Goal: Task Accomplishment & Management: Manage account settings

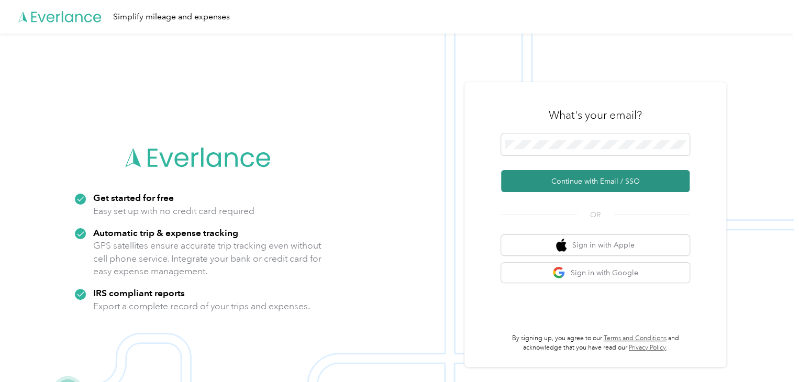
click at [593, 176] on button "Continue with Email / SSO" at bounding box center [595, 181] width 189 height 22
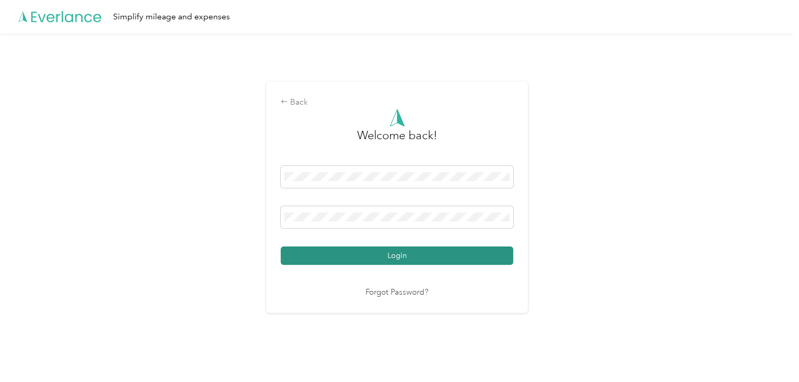
click at [381, 252] on button "Login" at bounding box center [397, 256] width 233 height 18
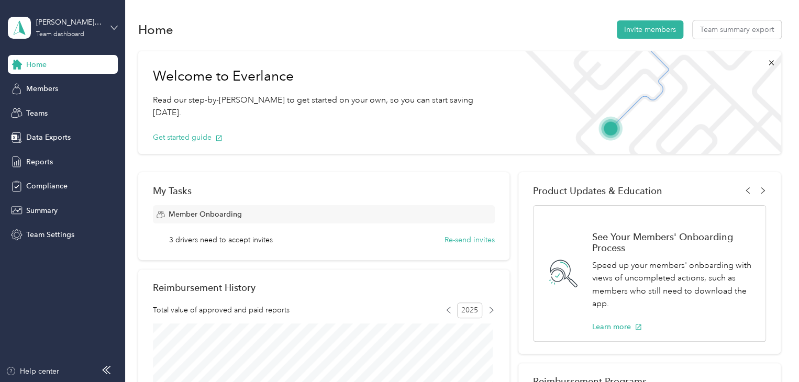
click at [111, 28] on icon at bounding box center [114, 27] width 7 height 7
click at [66, 106] on div "Personal dashboard" at bounding box center [50, 109] width 66 height 11
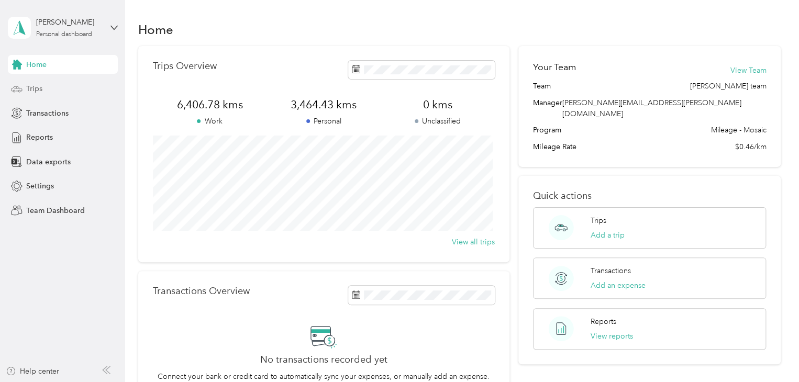
click at [36, 97] on div "Trips" at bounding box center [63, 89] width 110 height 19
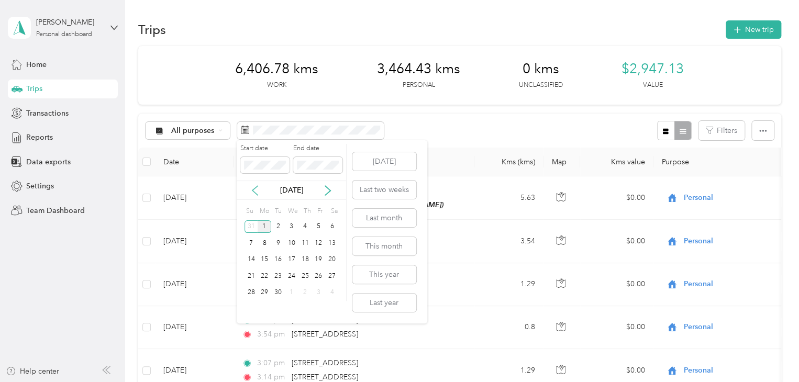
click at [256, 194] on icon at bounding box center [254, 190] width 5 height 9
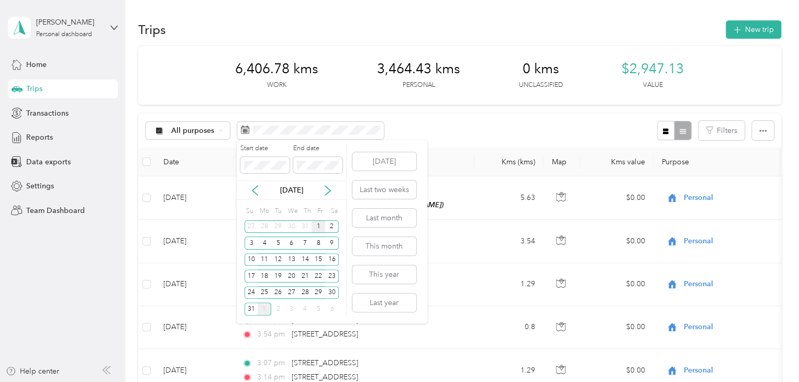
click at [317, 228] on div "1" at bounding box center [319, 226] width 14 height 13
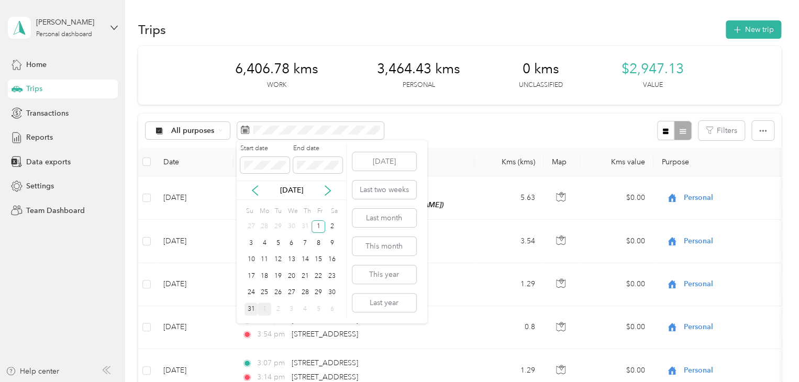
click at [253, 308] on div "31" at bounding box center [252, 309] width 14 height 13
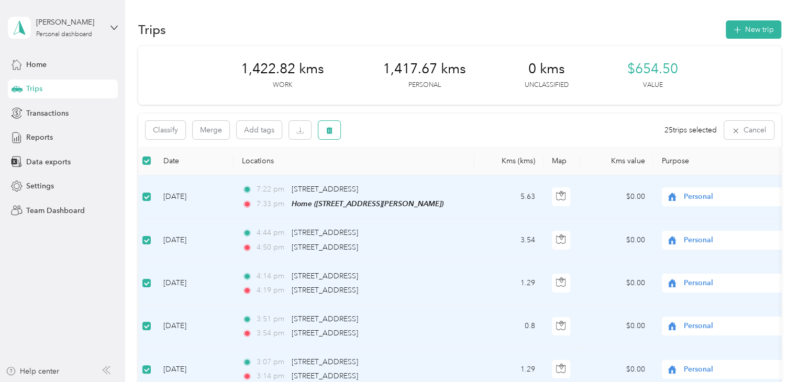
click at [324, 133] on button "button" at bounding box center [329, 130] width 22 height 18
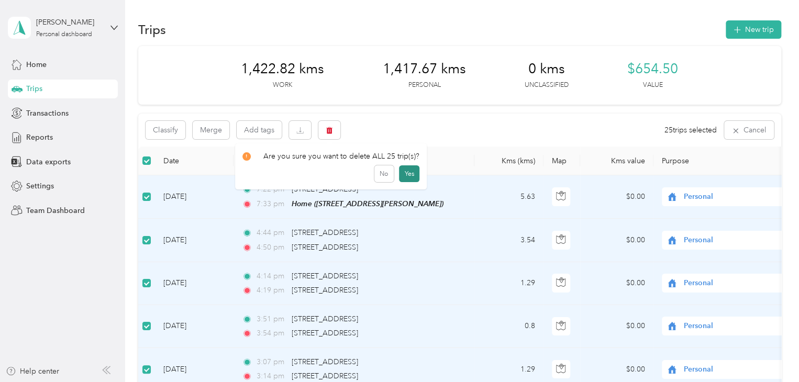
click at [407, 172] on button "Yes" at bounding box center [409, 173] width 20 height 17
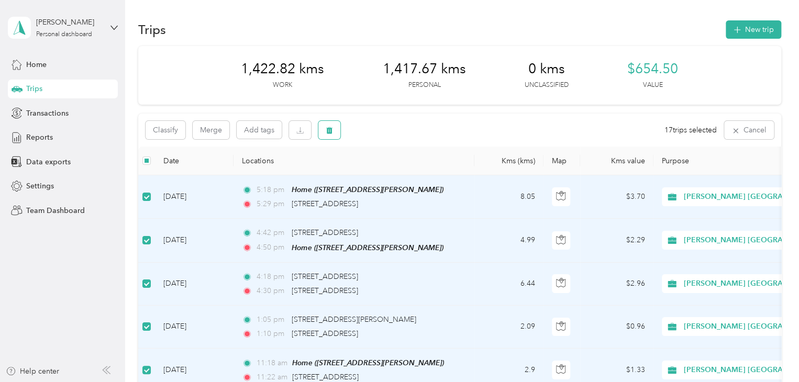
click at [321, 131] on button "button" at bounding box center [329, 130] width 22 height 18
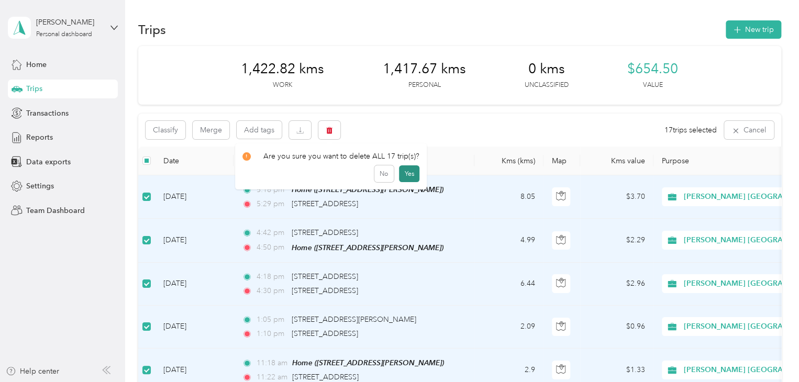
click at [409, 173] on button "Yes" at bounding box center [409, 173] width 20 height 17
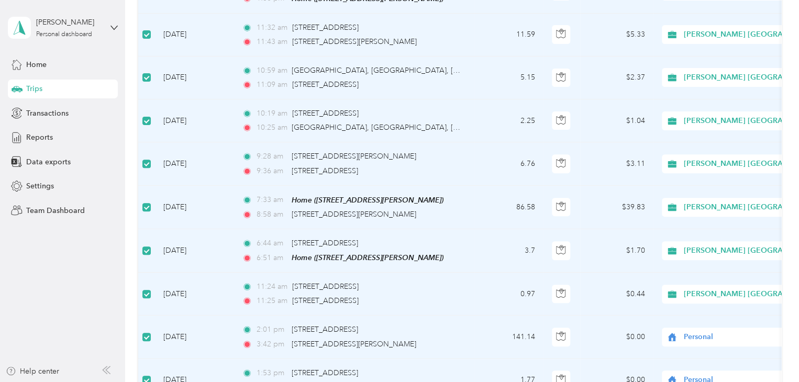
scroll to position [262, 0]
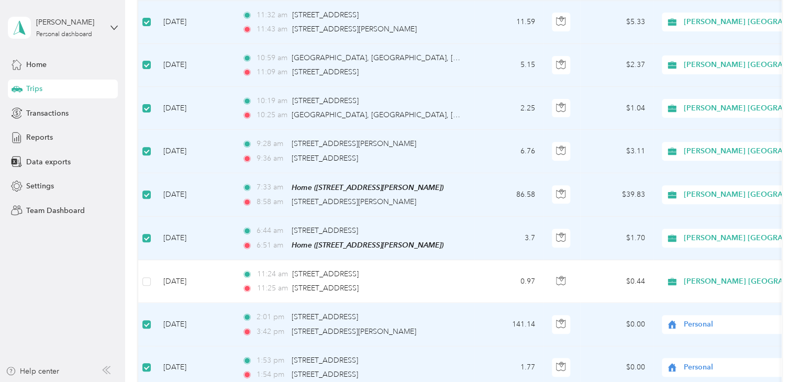
click at [144, 315] on td at bounding box center [146, 324] width 17 height 43
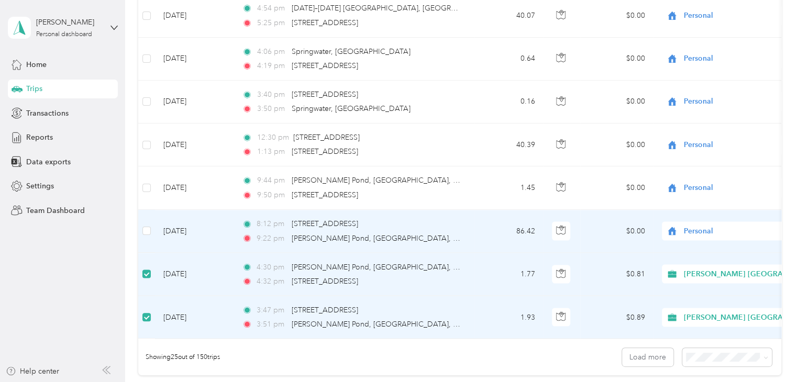
scroll to position [943, 0]
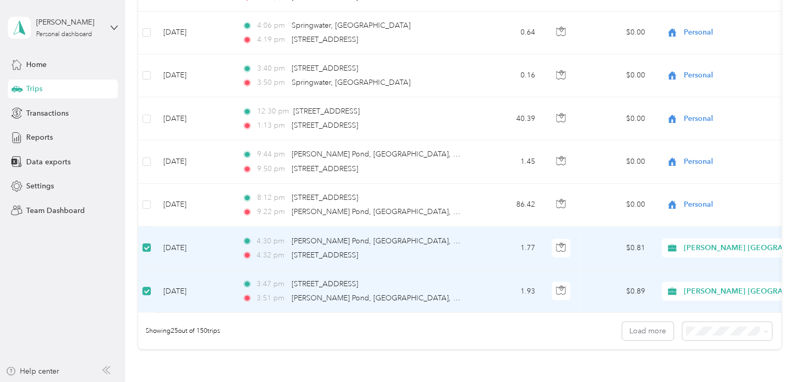
click at [147, 247] on label at bounding box center [146, 248] width 8 height 12
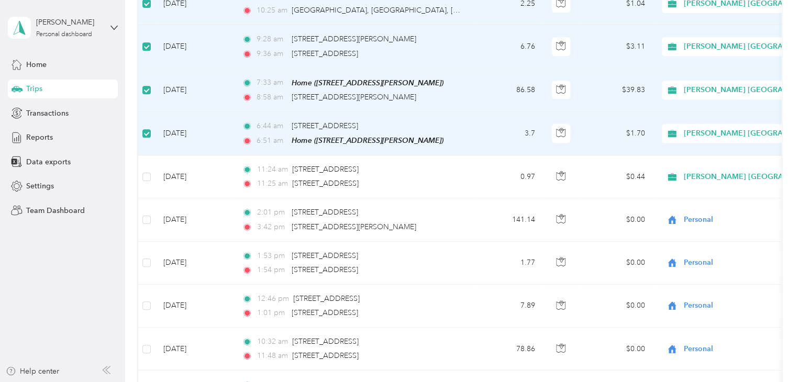
scroll to position [0, 0]
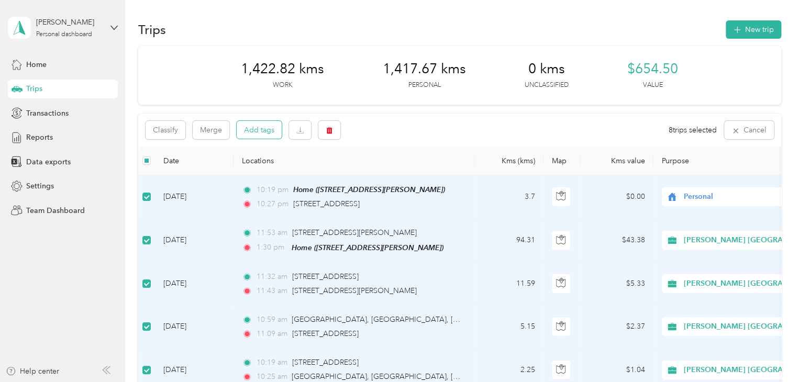
click at [259, 131] on button "Add tags" at bounding box center [259, 130] width 45 height 18
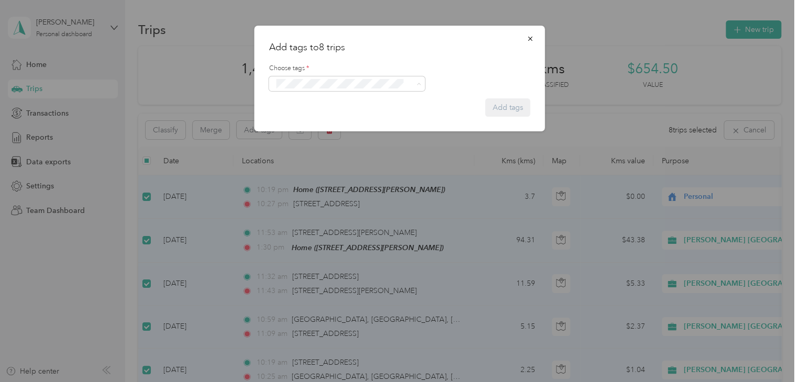
click at [365, 101] on span "Syndicated Retail Cost Capture" at bounding box center [328, 102] width 91 height 9
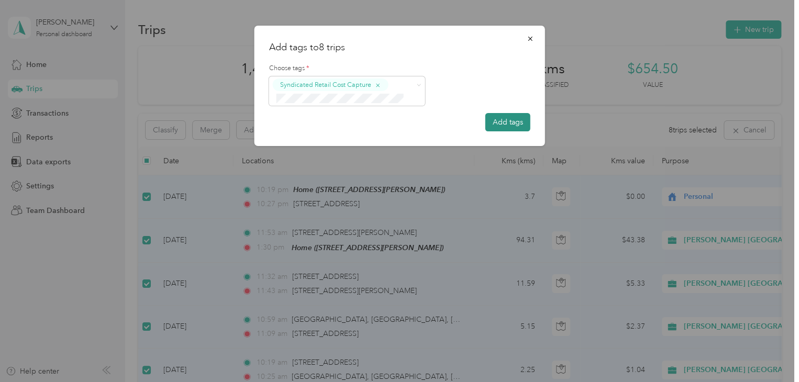
click at [499, 124] on button "Add tags" at bounding box center [507, 122] width 45 height 18
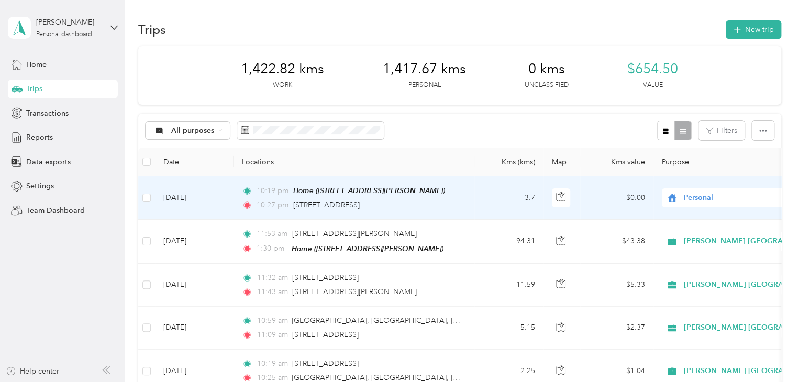
click at [683, 199] on span "Personal" at bounding box center [723, 198] width 114 height 12
click at [704, 218] on span "[PERSON_NAME] [GEOGRAPHIC_DATA]" at bounding box center [759, 217] width 142 height 11
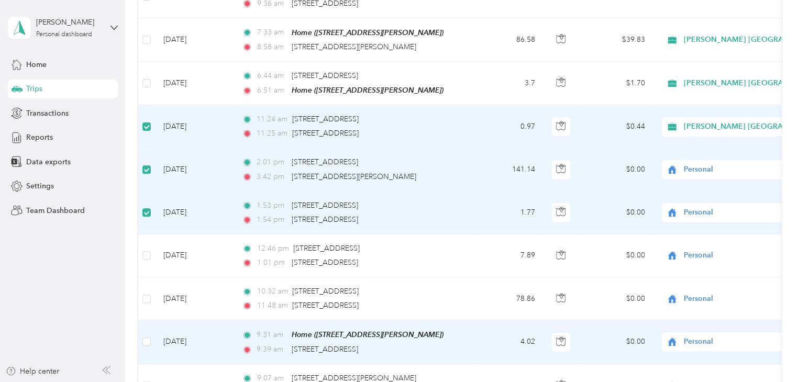
scroll to position [418, 0]
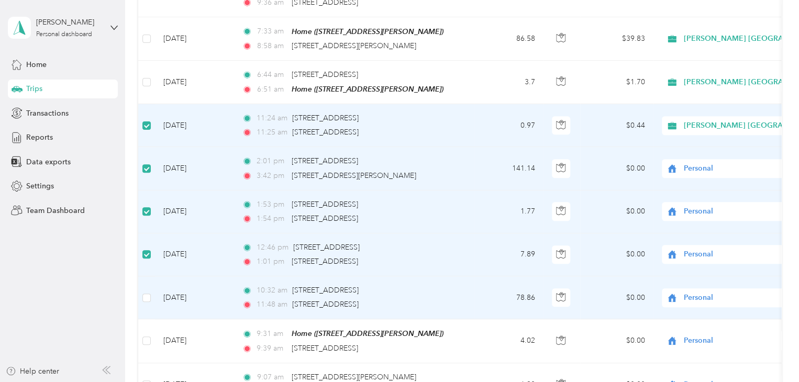
click at [145, 284] on td at bounding box center [146, 298] width 17 height 43
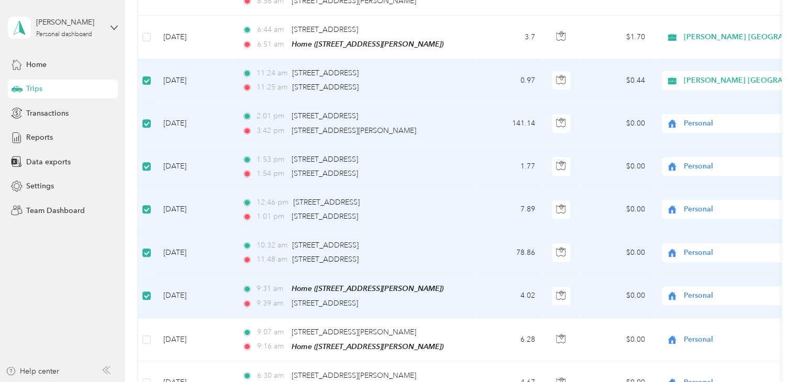
scroll to position [523, 0]
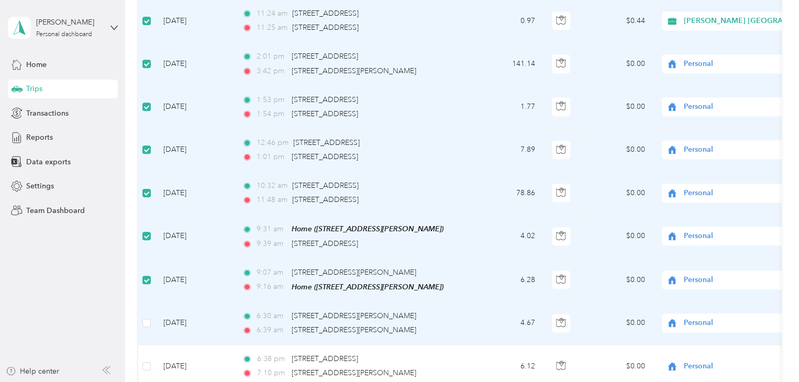
click at [151, 315] on td at bounding box center [146, 323] width 17 height 43
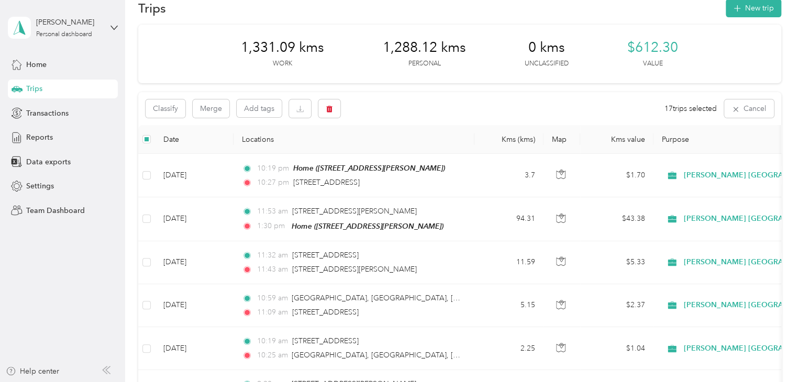
scroll to position [0, 0]
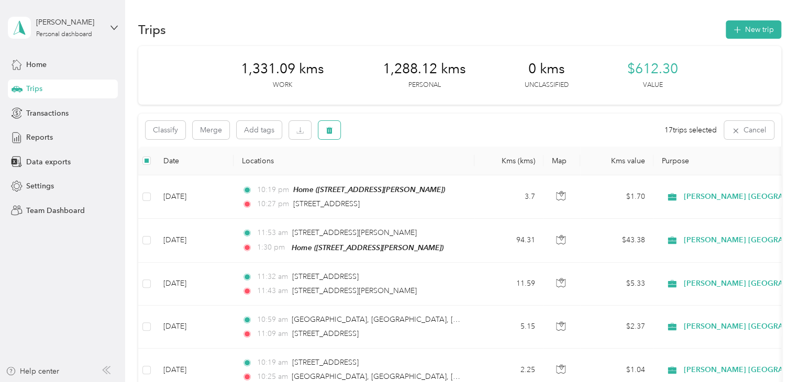
click at [333, 126] on button "button" at bounding box center [329, 130] width 22 height 18
click at [412, 176] on button "Yes" at bounding box center [409, 173] width 20 height 17
click at [289, 122] on span at bounding box center [310, 131] width 147 height 18
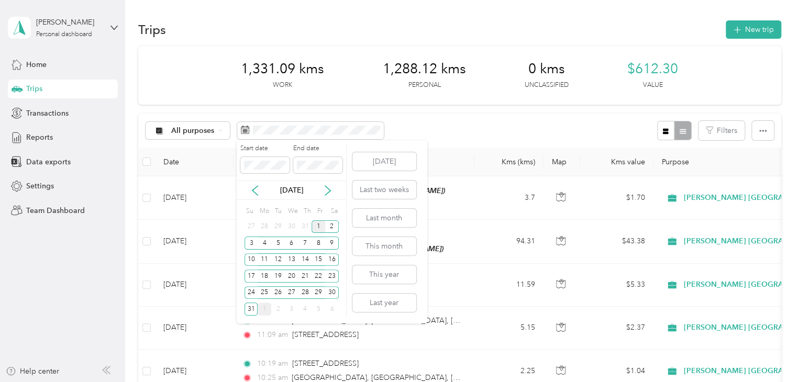
click at [318, 225] on div "1" at bounding box center [319, 226] width 14 height 13
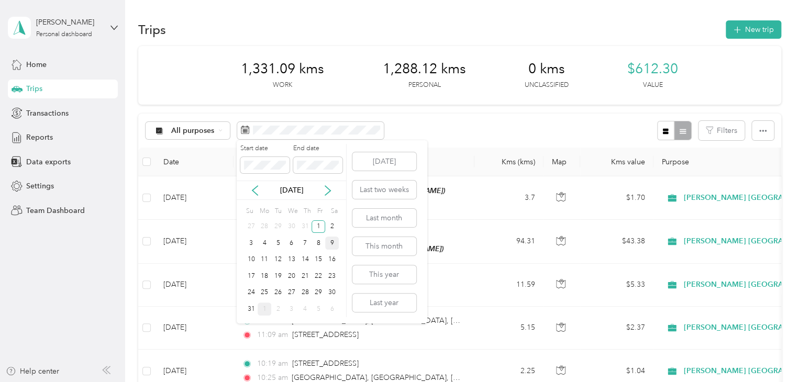
click at [331, 245] on div "9" at bounding box center [332, 243] width 14 height 13
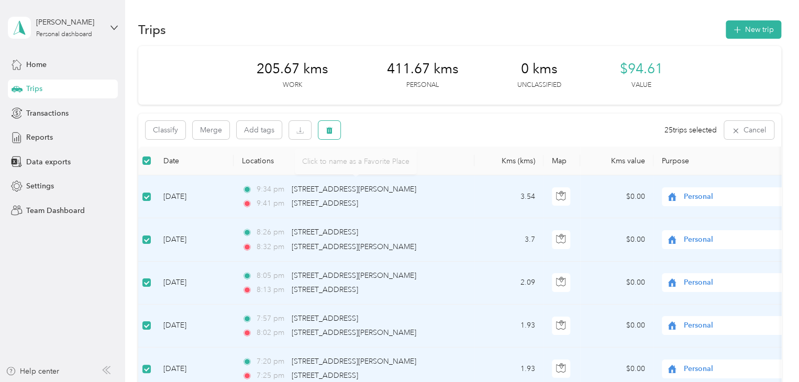
click at [337, 130] on button "button" at bounding box center [329, 130] width 22 height 18
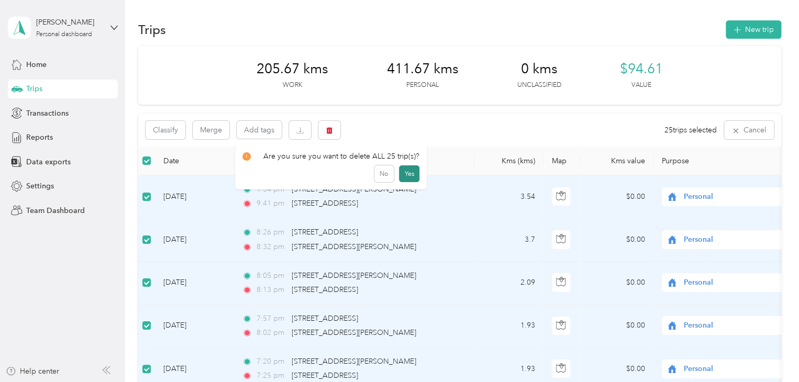
click at [405, 176] on button "Yes" at bounding box center [409, 173] width 20 height 17
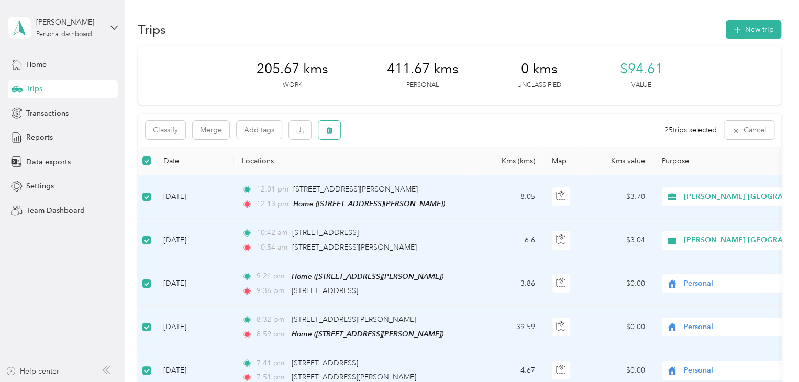
click at [329, 130] on icon "button" at bounding box center [329, 130] width 6 height 7
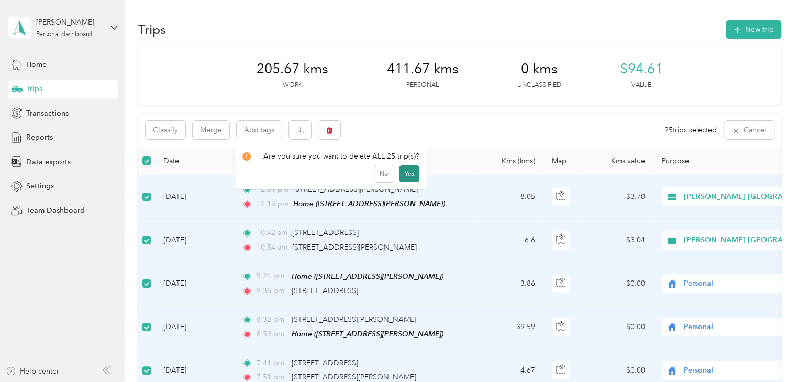
click at [406, 169] on button "Yes" at bounding box center [409, 173] width 20 height 17
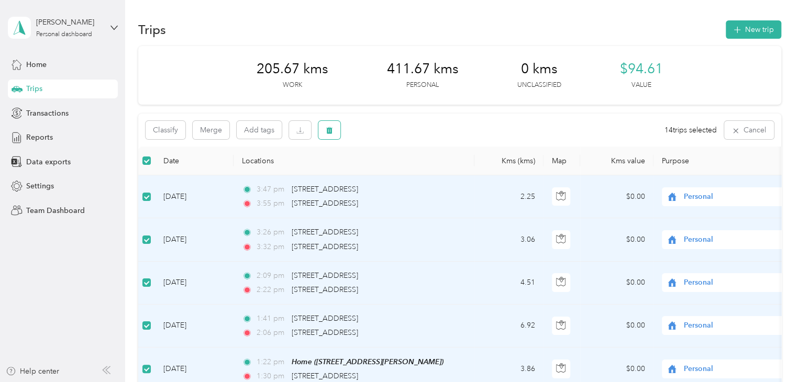
click at [329, 129] on icon "button" at bounding box center [329, 130] width 6 height 7
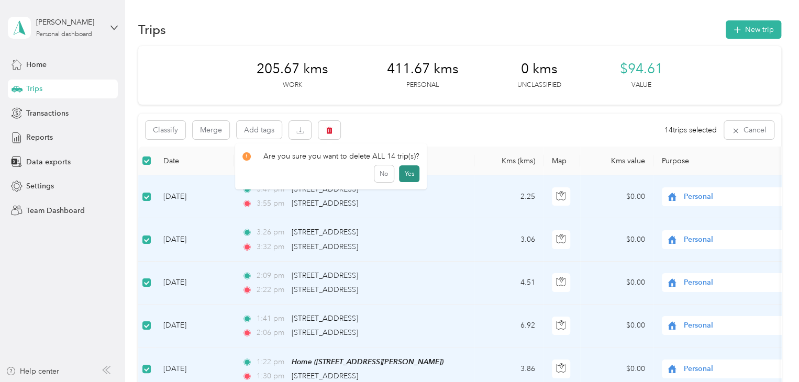
click at [409, 176] on button "Yes" at bounding box center [409, 173] width 20 height 17
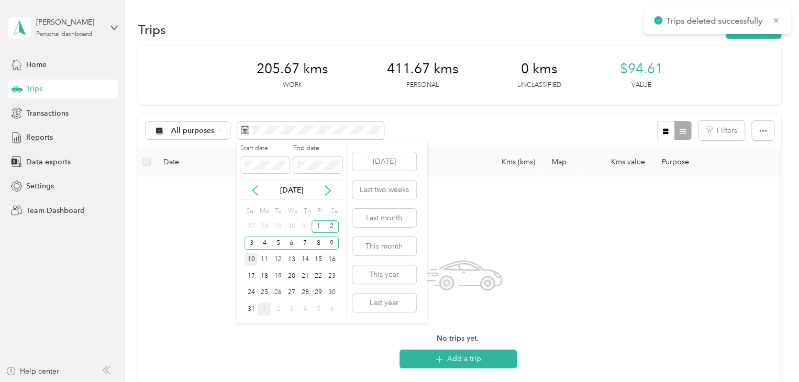
click at [253, 256] on div "10" at bounding box center [252, 259] width 14 height 13
click at [333, 258] on div "16" at bounding box center [332, 259] width 14 height 13
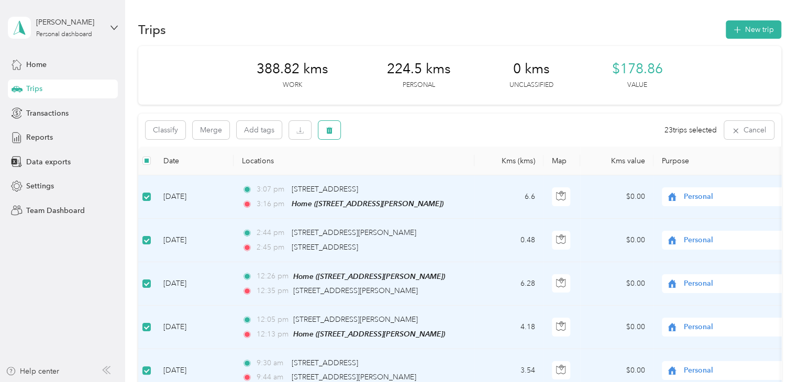
click at [327, 129] on icon "button" at bounding box center [329, 130] width 6 height 7
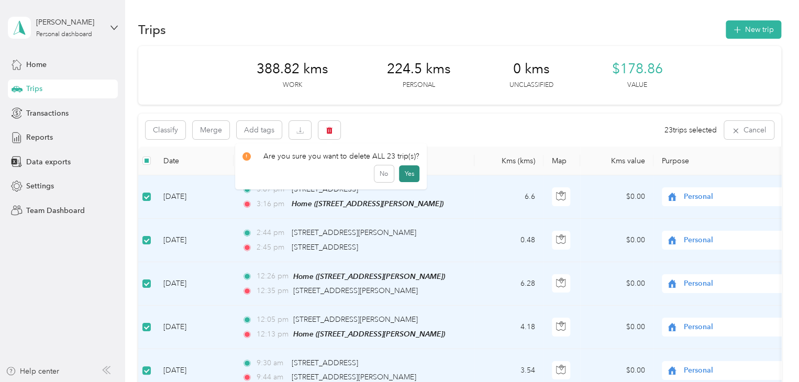
click at [405, 174] on button "Yes" at bounding box center [409, 173] width 20 height 17
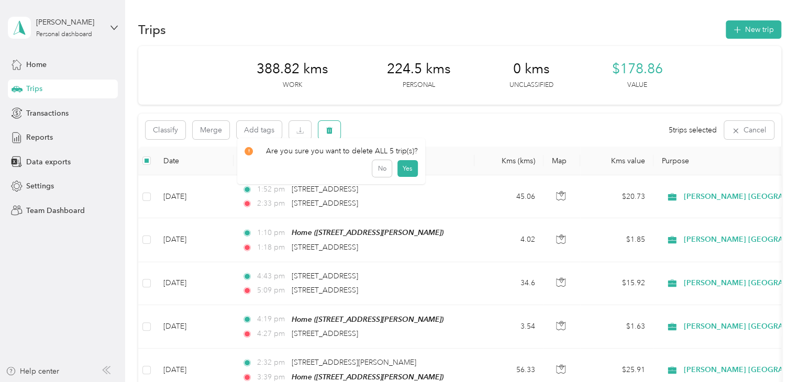
click at [337, 127] on button "button" at bounding box center [329, 130] width 22 height 18
click at [406, 171] on button "Yes" at bounding box center [407, 173] width 20 height 17
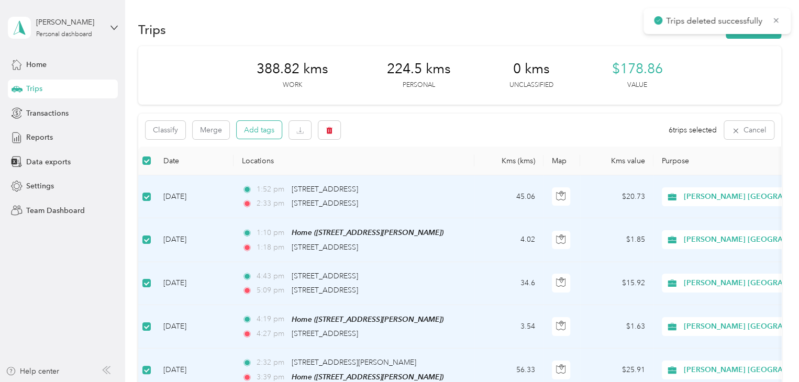
click at [261, 131] on button "Add tags" at bounding box center [259, 130] width 45 height 18
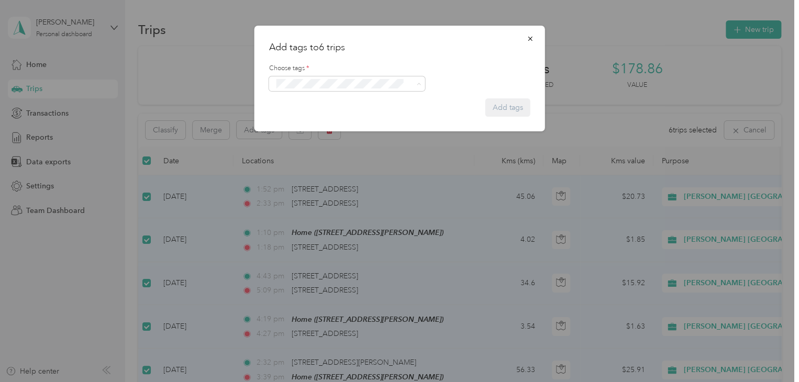
click at [346, 103] on span "Syndicated Retail Cost Capture" at bounding box center [328, 102] width 91 height 9
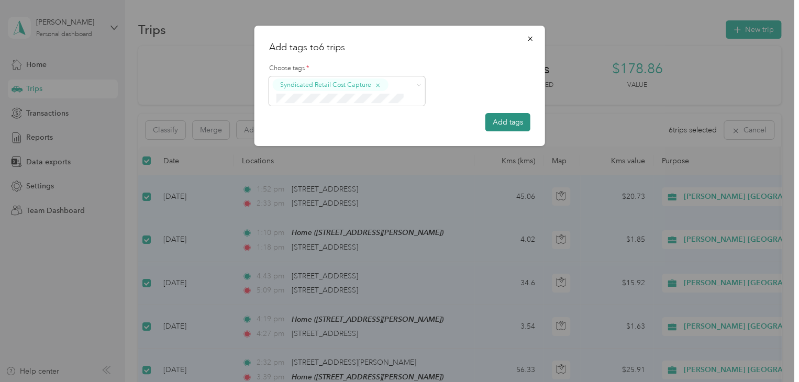
click at [511, 122] on button "Add tags" at bounding box center [507, 122] width 45 height 18
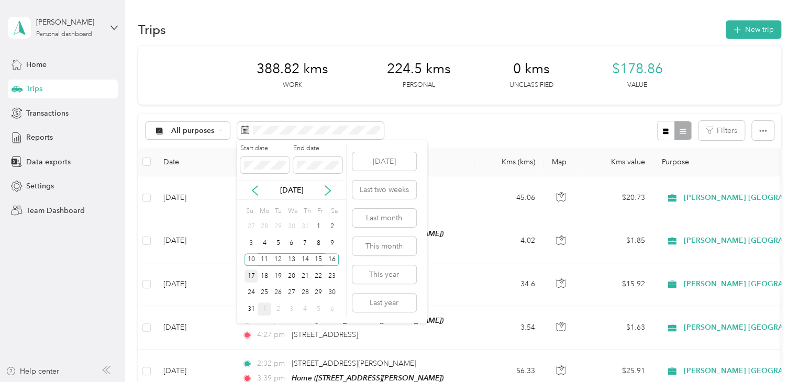
click at [251, 275] on div "17" at bounding box center [252, 276] width 14 height 13
click at [331, 278] on div "23" at bounding box center [332, 276] width 14 height 13
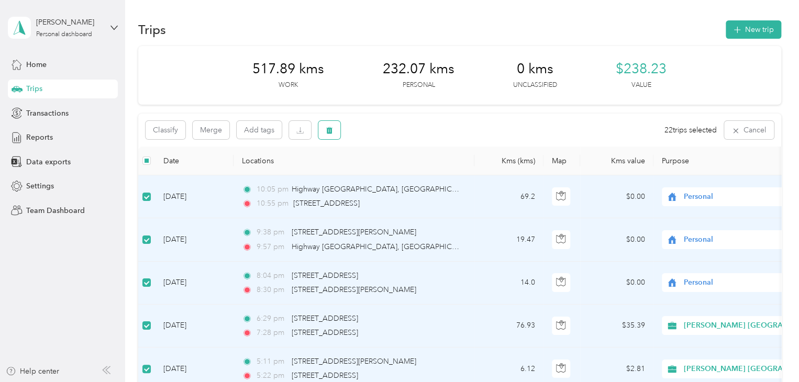
click at [337, 125] on button "button" at bounding box center [329, 130] width 22 height 18
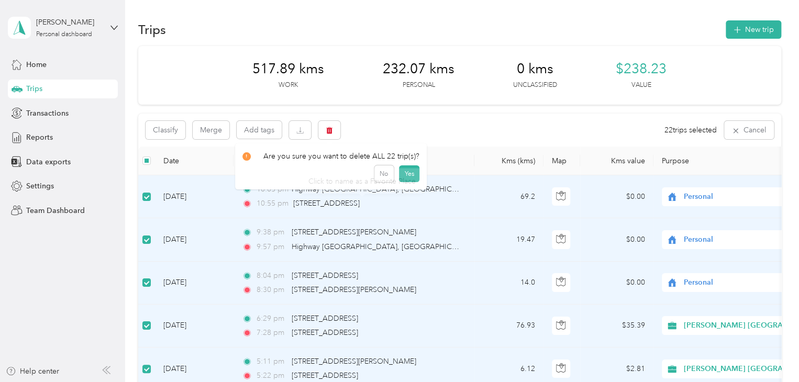
click at [413, 168] on div "Click to name as a Favorite Place" at bounding box center [362, 181] width 122 height 26
click at [407, 170] on div "Click to name as a Favorite Place" at bounding box center [362, 181] width 122 height 26
click at [404, 173] on button "Yes" at bounding box center [409, 173] width 20 height 17
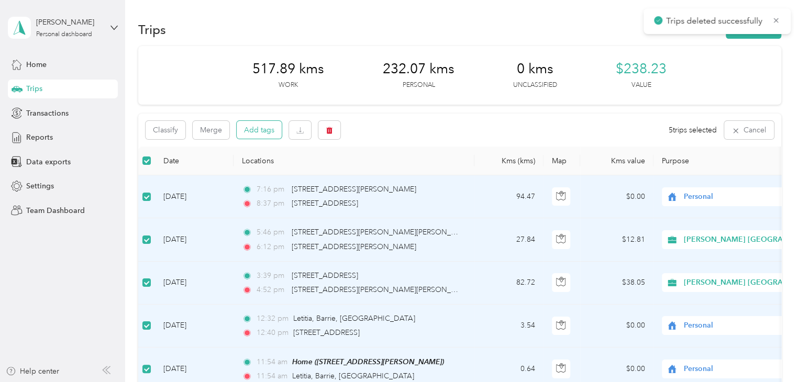
click at [268, 130] on button "Add tags" at bounding box center [259, 130] width 45 height 18
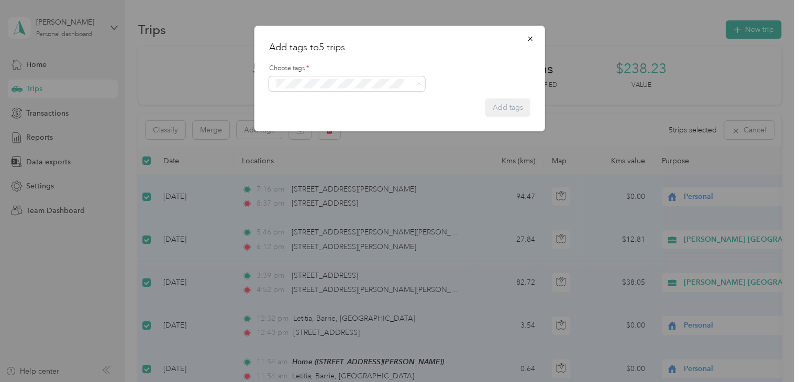
click at [336, 104] on button "Syndicated Retail Cost Capture" at bounding box center [329, 102] width 106 height 13
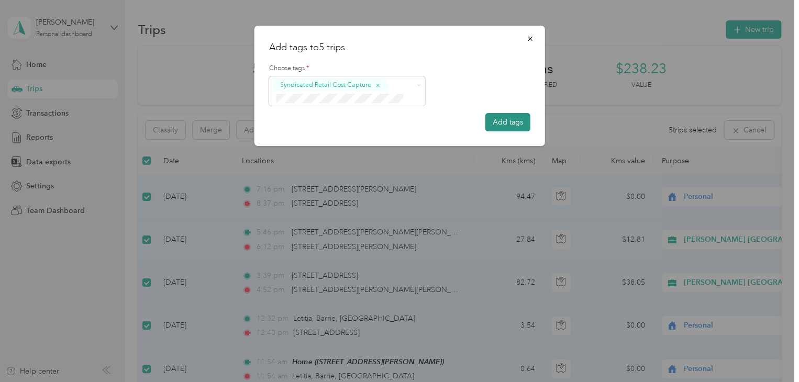
click at [503, 122] on button "Add tags" at bounding box center [507, 122] width 45 height 18
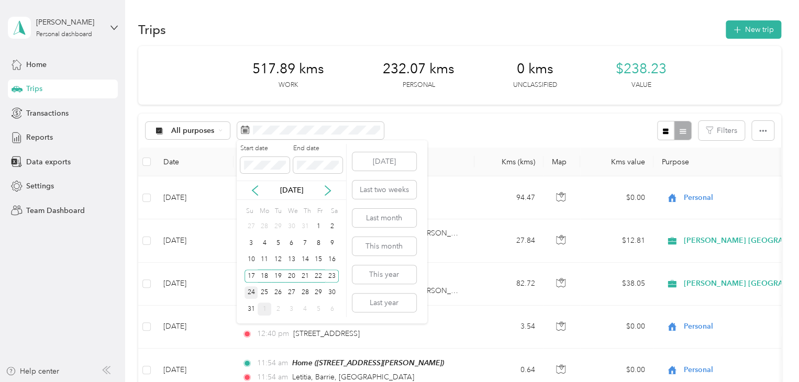
click at [248, 290] on div "24" at bounding box center [252, 292] width 14 height 13
click at [328, 292] on div "30" at bounding box center [332, 292] width 14 height 13
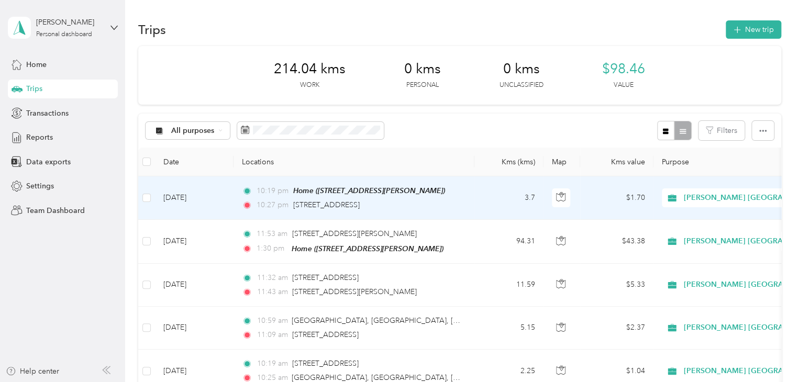
click at [205, 198] on td "[DATE]" at bounding box center [194, 197] width 79 height 43
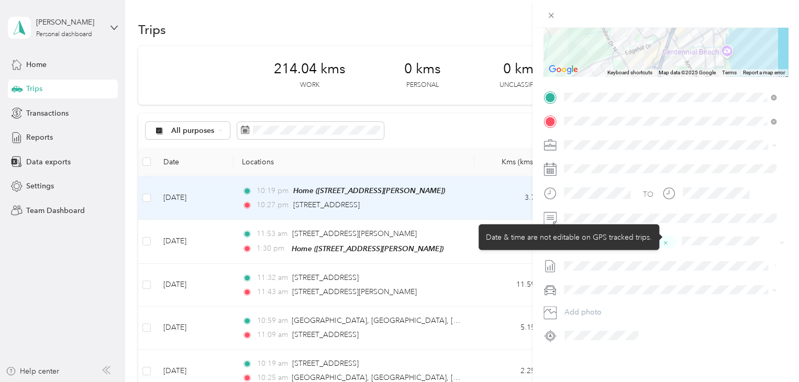
scroll to position [169, 0]
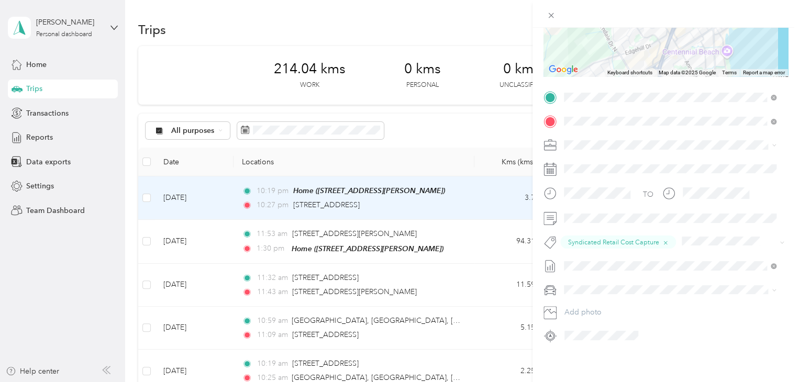
click at [402, 126] on div "Trip details Save This trip cannot be edited because it is either under review,…" at bounding box center [399, 191] width 799 height 382
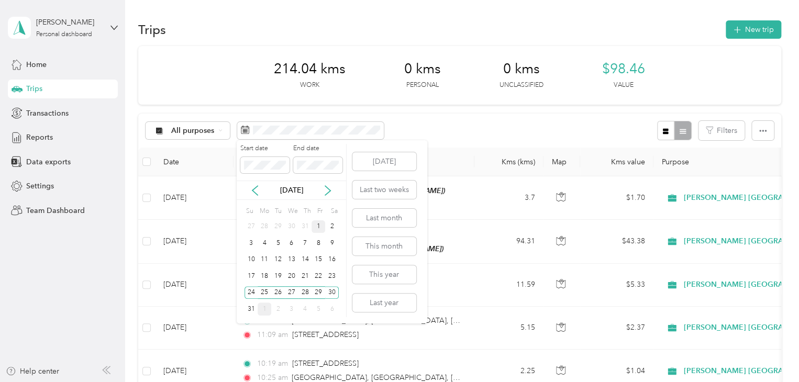
click at [318, 224] on div "1" at bounding box center [319, 226] width 14 height 13
click at [247, 311] on div "31" at bounding box center [252, 309] width 14 height 13
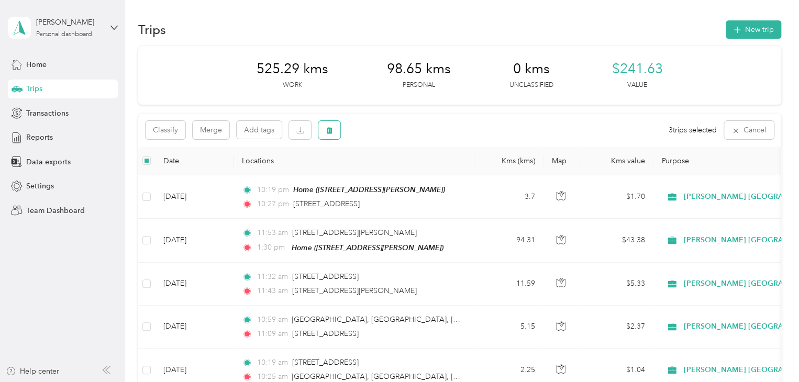
click at [331, 130] on icon "button" at bounding box center [329, 130] width 6 height 7
click at [407, 171] on button "Yes" at bounding box center [407, 173] width 20 height 17
click at [59, 141] on div "Reports" at bounding box center [63, 137] width 110 height 19
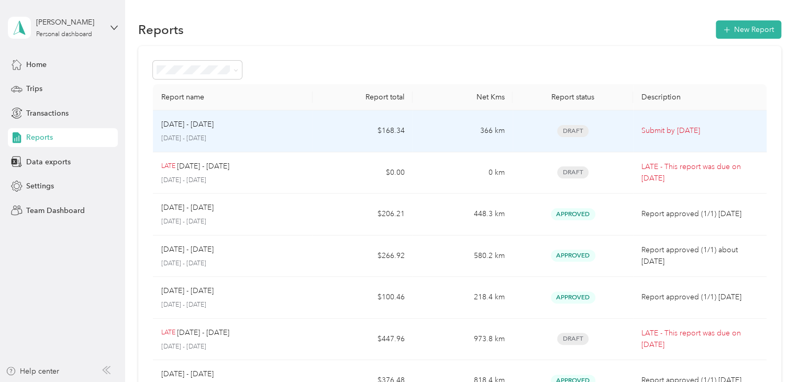
click at [214, 132] on div "[DATE] - [DATE] [DATE] - [DATE]" at bounding box center [233, 131] width 144 height 25
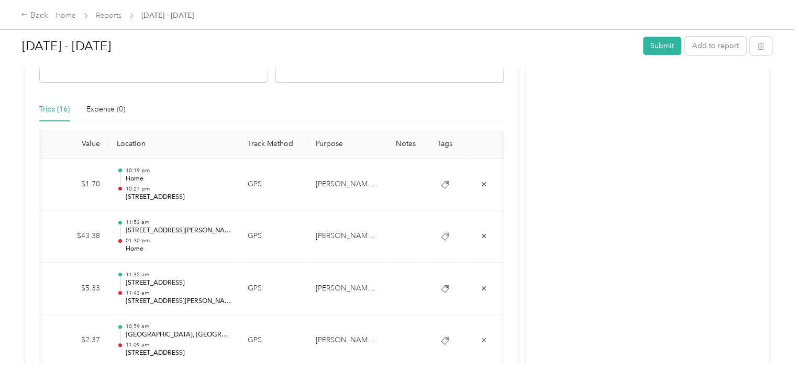
scroll to position [314, 0]
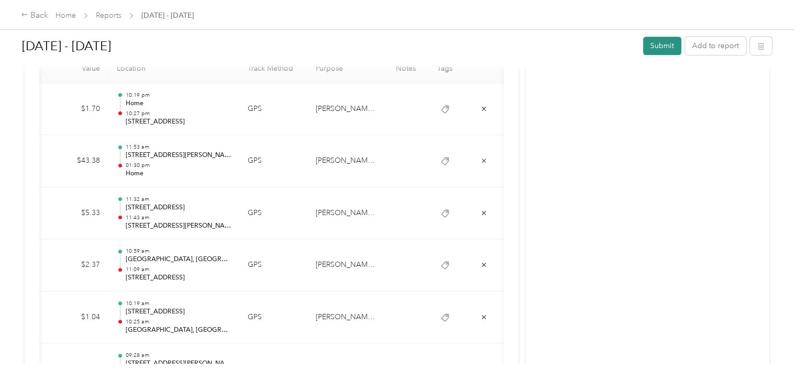
click at [664, 46] on button "Submit" at bounding box center [662, 46] width 38 height 18
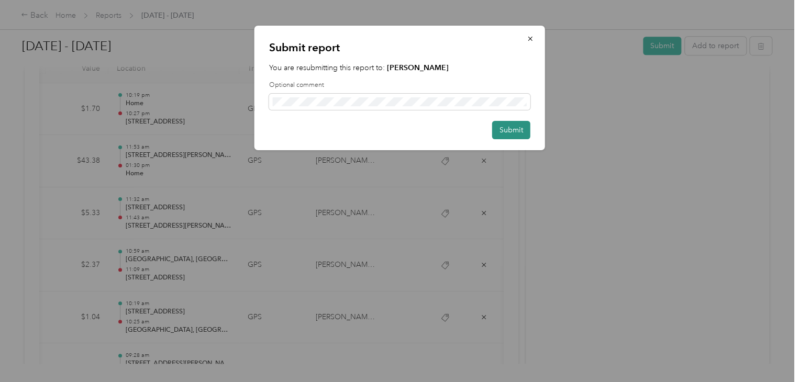
click at [517, 134] on button "Submit" at bounding box center [511, 130] width 38 height 18
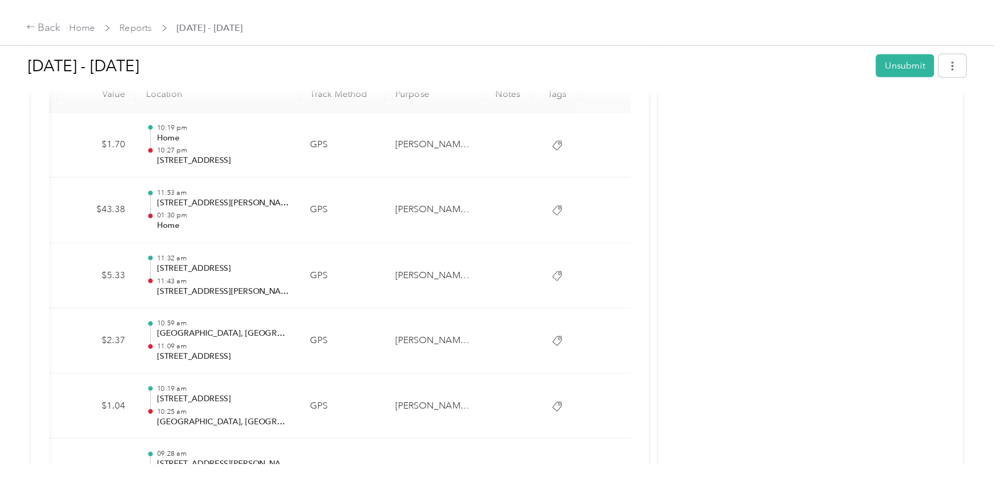
scroll to position [0, 126]
